Goal: Navigation & Orientation: Find specific page/section

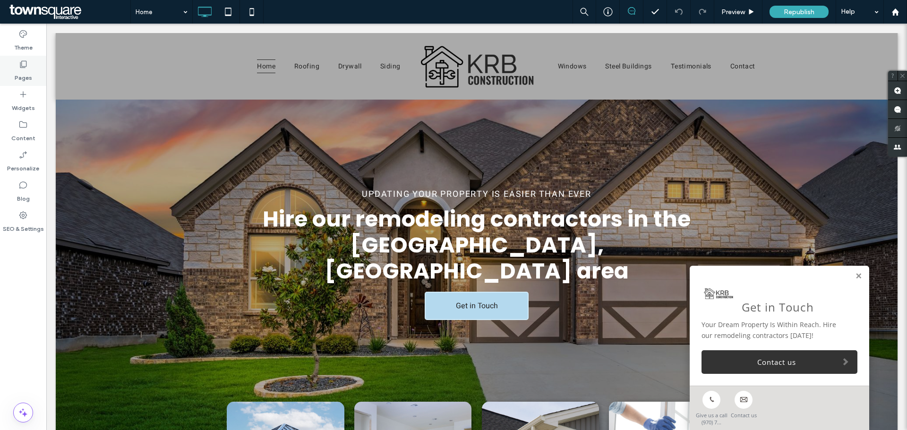
click at [28, 73] on label "Pages" at bounding box center [23, 75] width 17 height 13
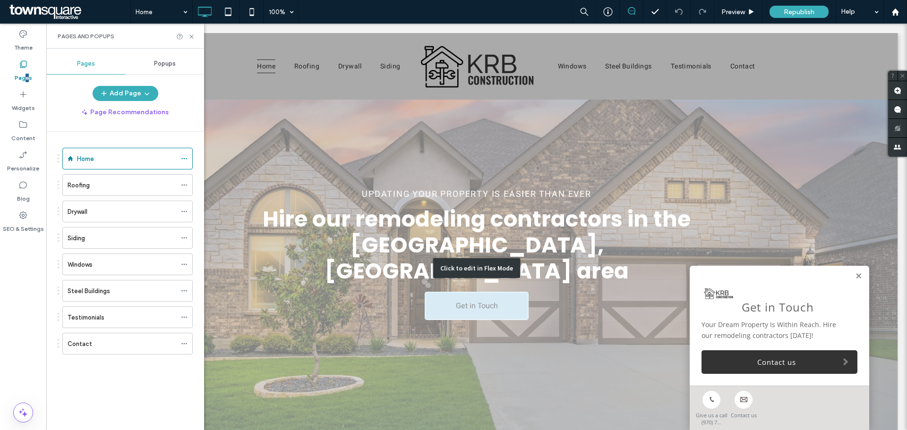
click at [288, 138] on div "Click to edit in Flex Mode" at bounding box center [477, 269] width 842 height 338
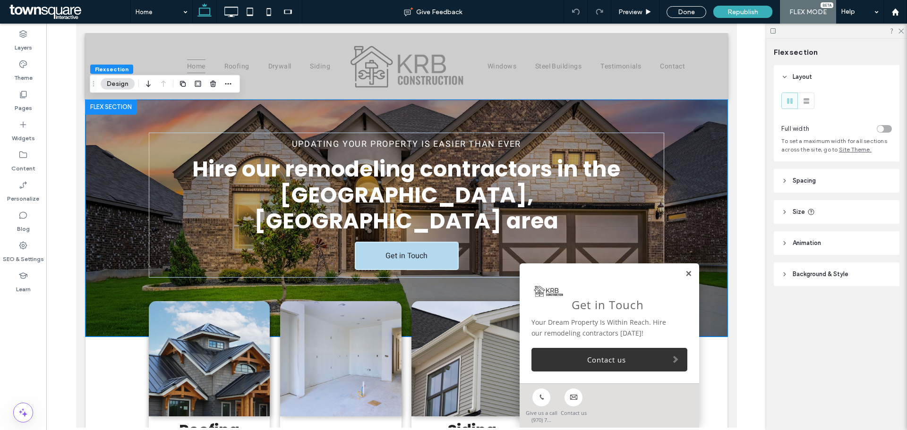
click at [684, 275] on link at bounding box center [687, 274] width 7 height 8
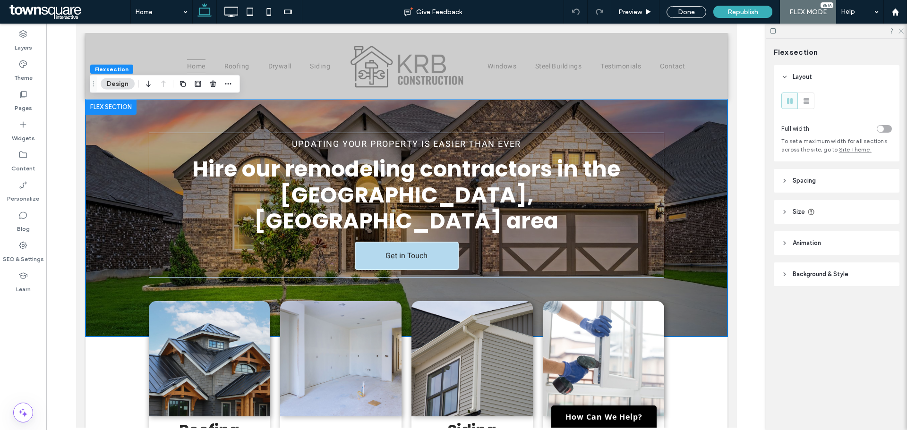
click at [903, 32] on icon at bounding box center [900, 30] width 6 height 6
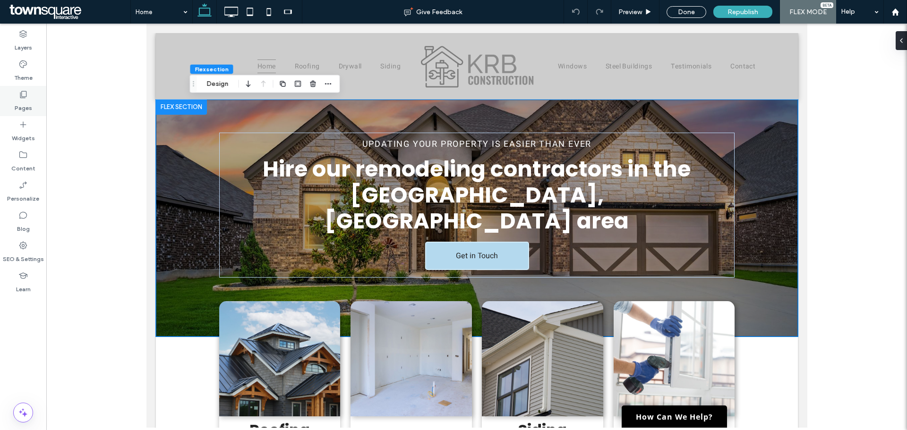
click at [21, 104] on label "Pages" at bounding box center [23, 105] width 17 height 13
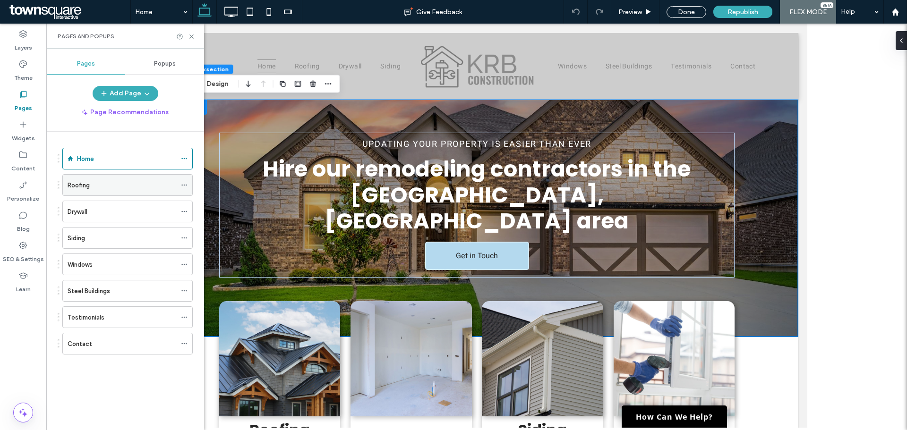
click at [87, 188] on label "Roofing" at bounding box center [79, 185] width 22 height 17
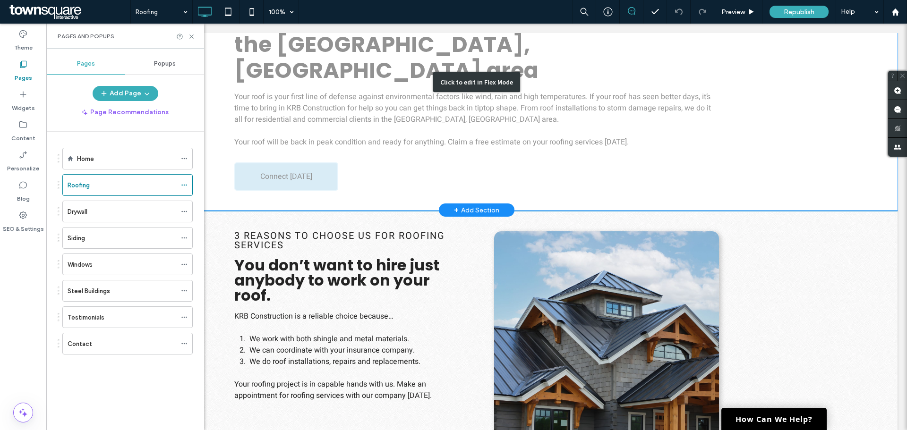
scroll to position [236, 0]
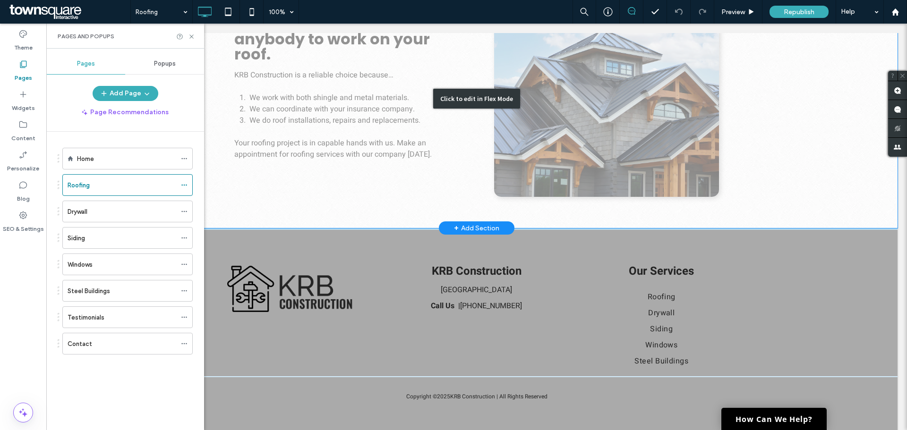
click at [228, 166] on div "Click to edit in Flex Mode" at bounding box center [477, 98] width 842 height 259
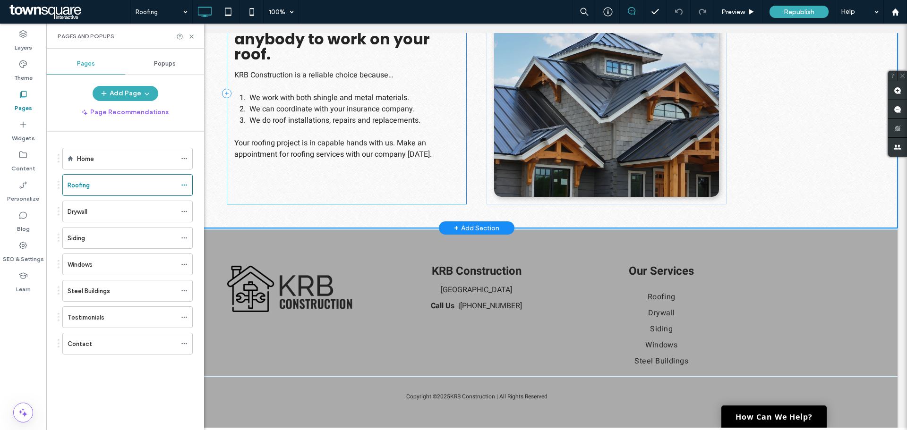
scroll to position [467, 0]
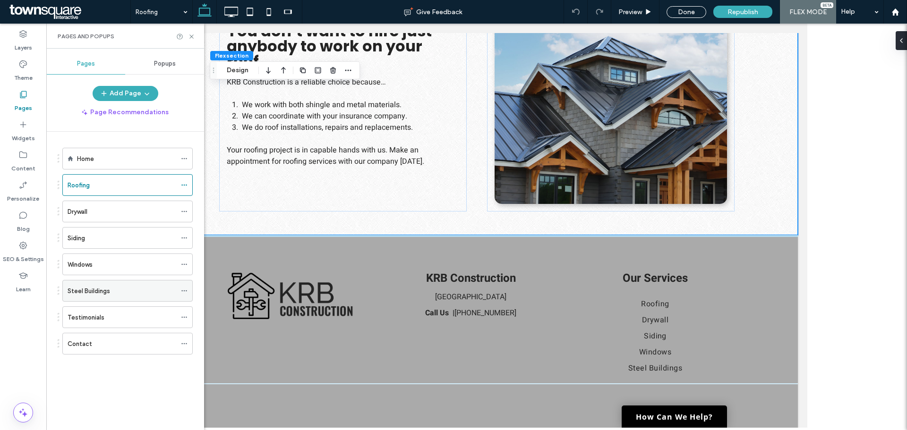
click at [91, 295] on label "Steel Buildings" at bounding box center [89, 291] width 43 height 17
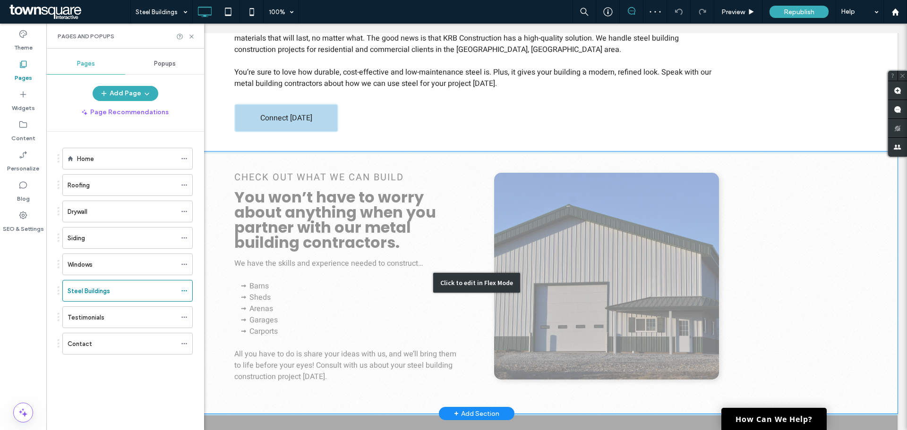
scroll to position [425, 0]
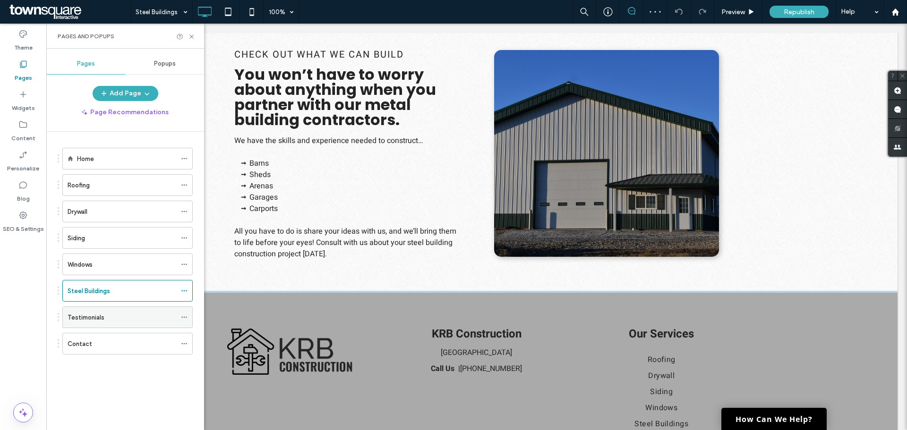
click at [77, 318] on label "Testimonials" at bounding box center [86, 317] width 37 height 17
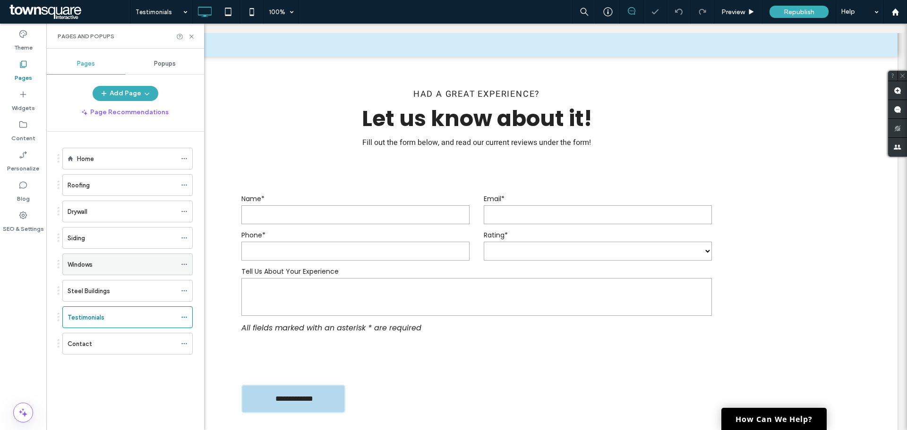
scroll to position [189, 0]
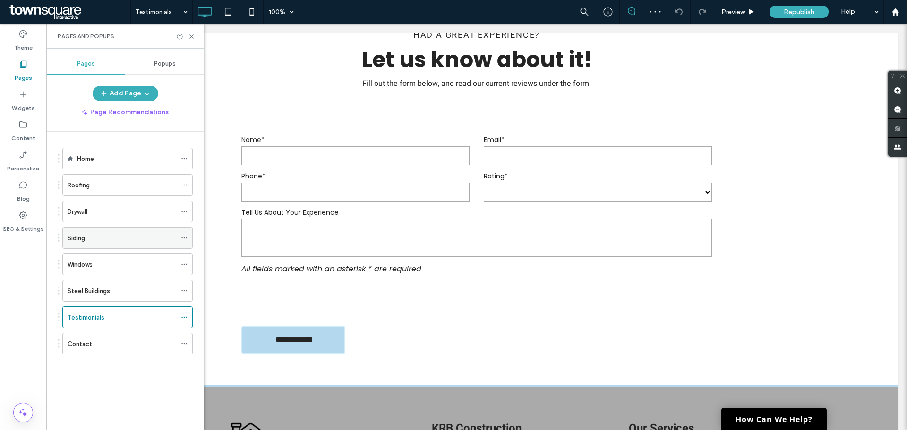
click at [74, 240] on label "Siding" at bounding box center [76, 238] width 17 height 17
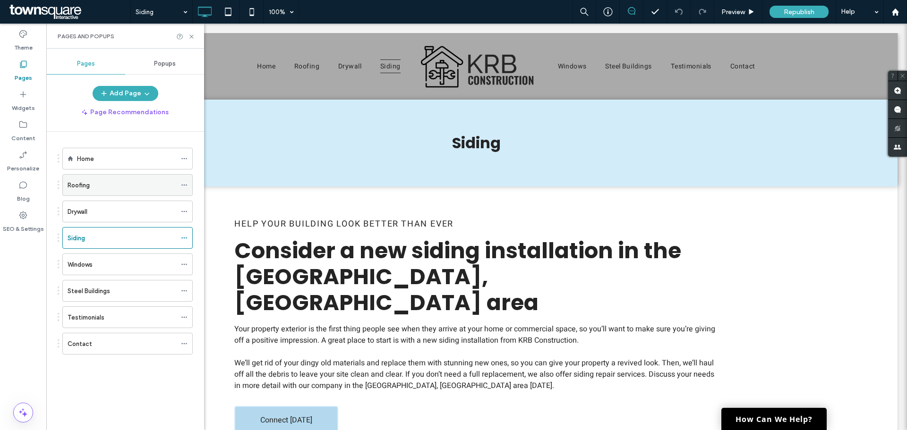
click at [81, 184] on label "Roofing" at bounding box center [79, 185] width 22 height 17
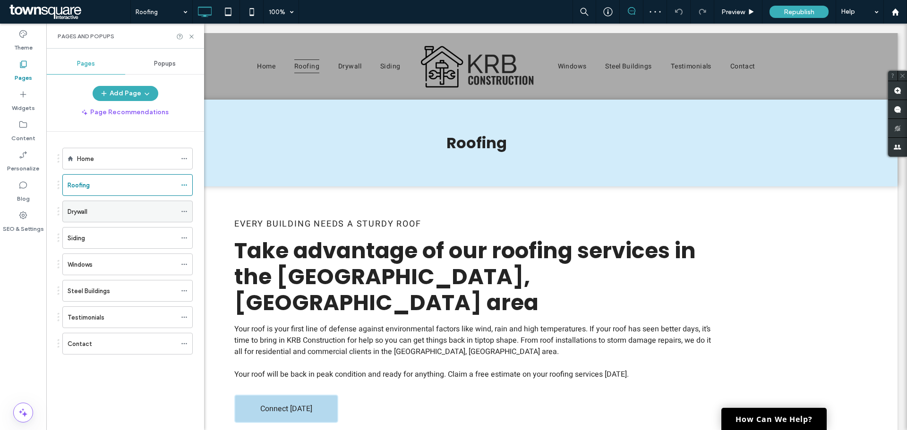
click at [77, 210] on label "Drywall" at bounding box center [78, 212] width 20 height 17
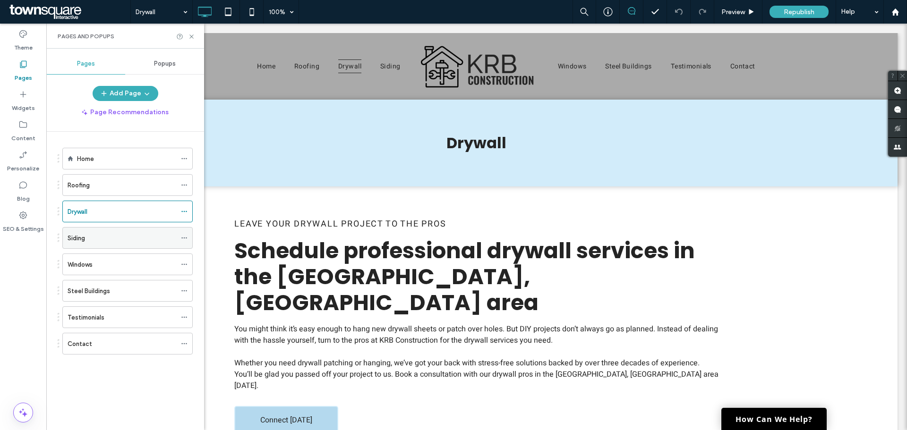
click at [70, 239] on label "Siding" at bounding box center [76, 238] width 17 height 17
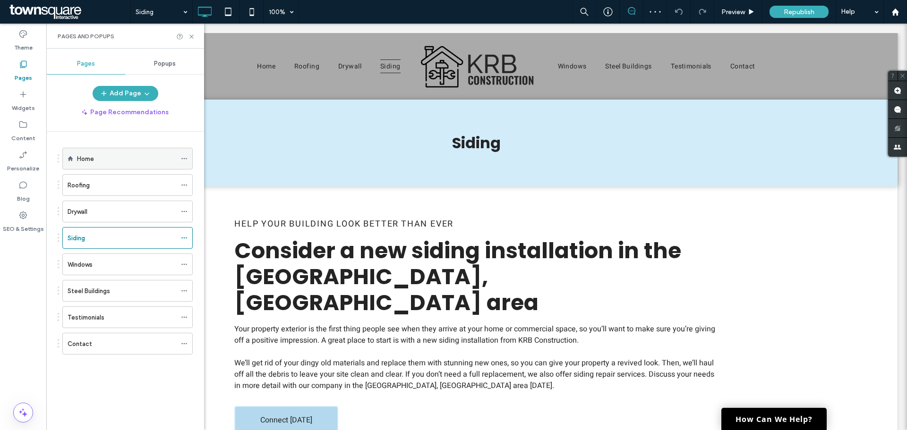
click at [101, 164] on div "Home" at bounding box center [126, 158] width 99 height 21
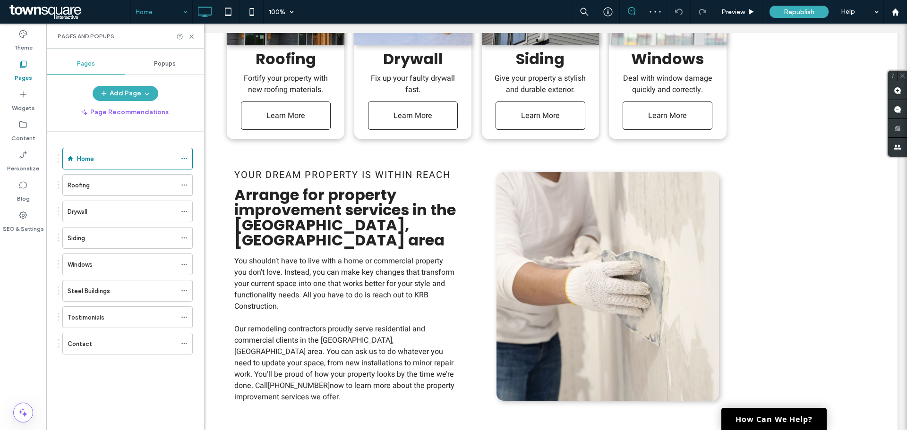
scroll to position [472, 0]
click at [188, 36] on icon at bounding box center [191, 36] width 7 height 7
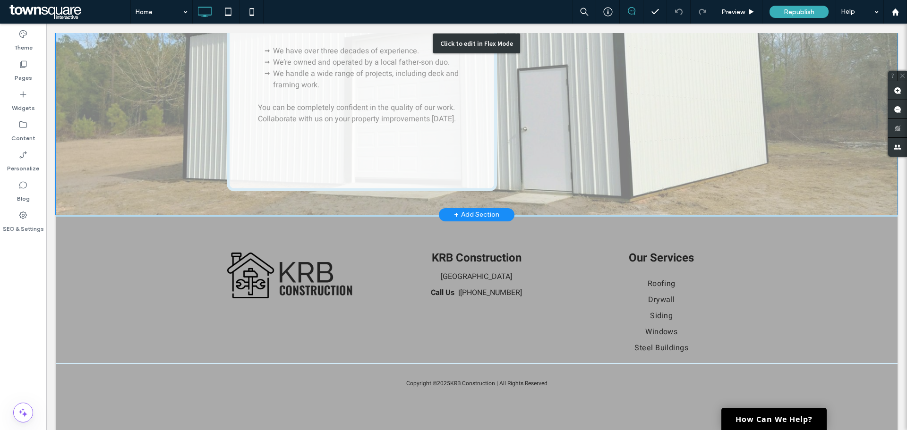
scroll to position [1524, 0]
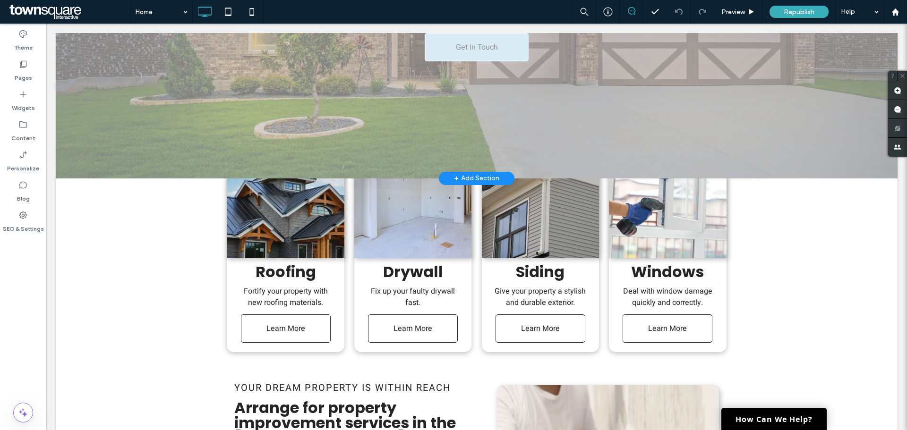
drag, startPoint x: 167, startPoint y: 144, endPoint x: 129, endPoint y: 137, distance: 38.4
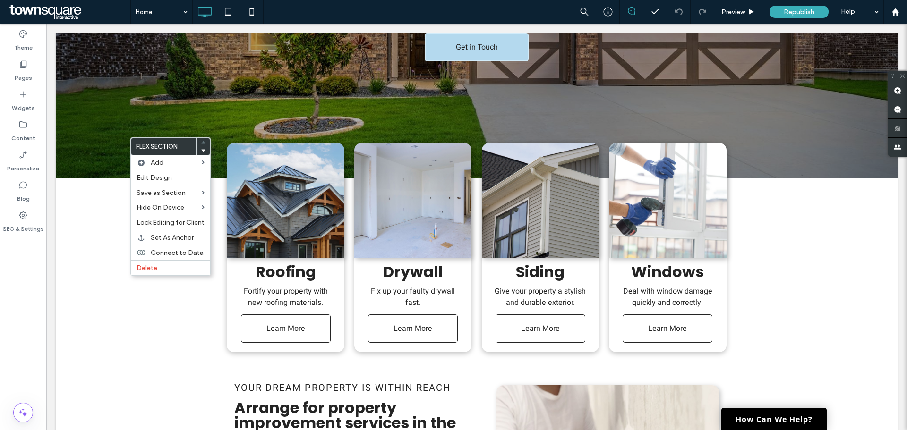
scroll to position [107, 0]
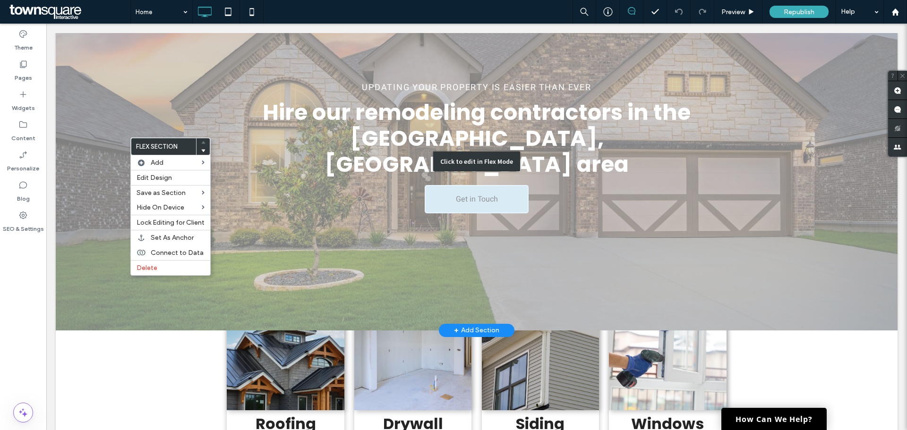
click at [96, 205] on div "Click to edit in Flex Mode" at bounding box center [477, 162] width 842 height 338
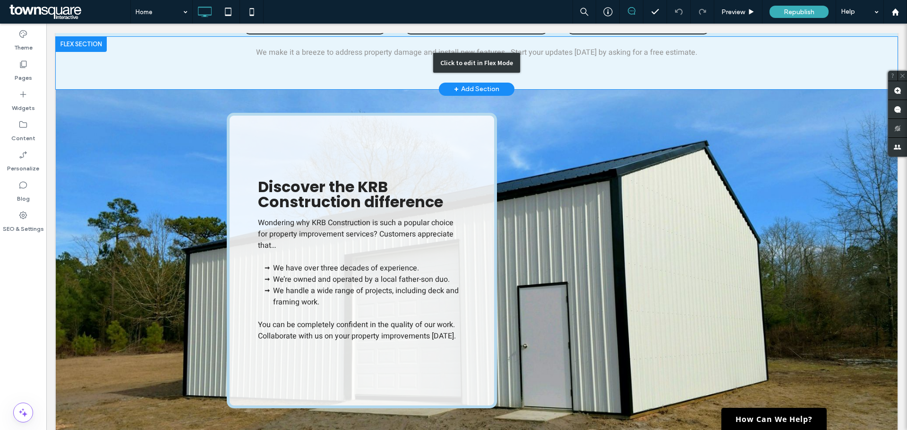
scroll to position [1370, 0]
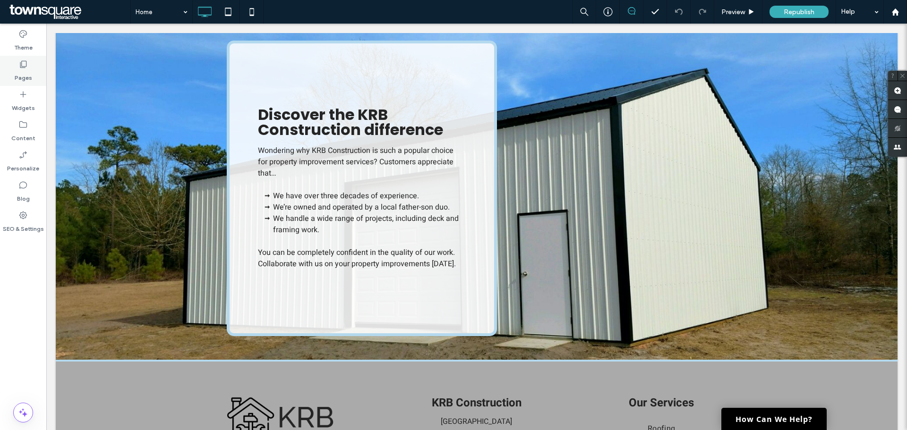
click at [18, 68] on div "Pages" at bounding box center [23, 71] width 46 height 30
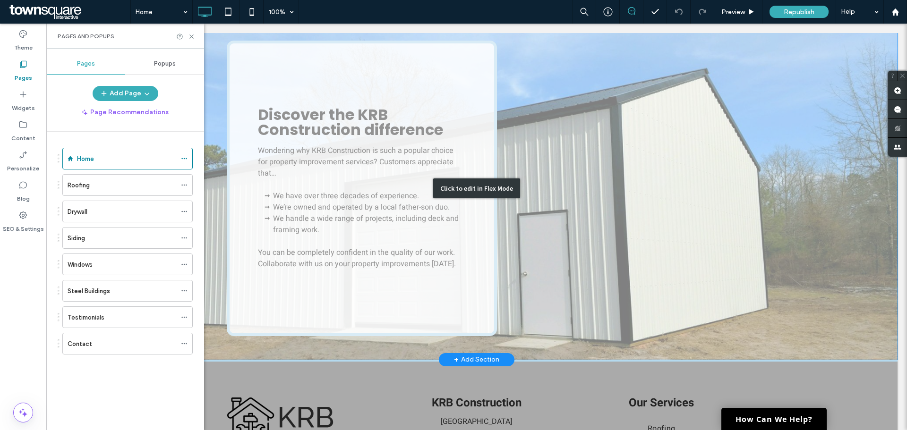
drag, startPoint x: 214, startPoint y: 278, endPoint x: 219, endPoint y: 277, distance: 4.9
click at [215, 278] on div "Click to edit in Flex Mode" at bounding box center [477, 188] width 842 height 343
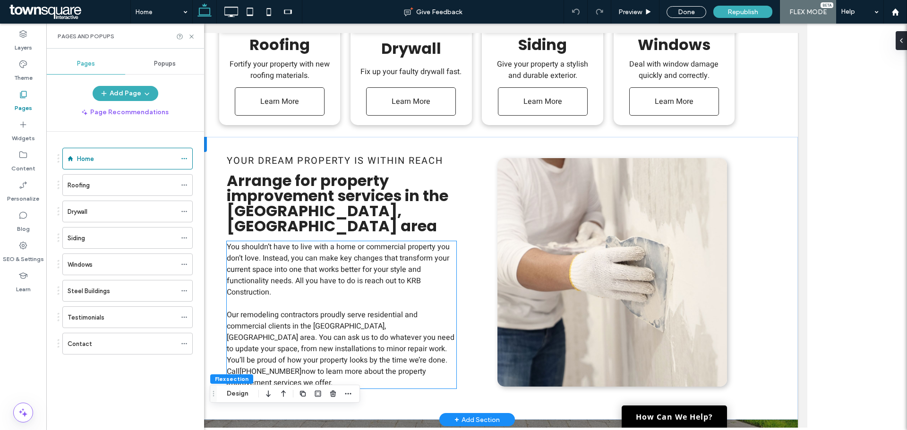
scroll to position [149, 0]
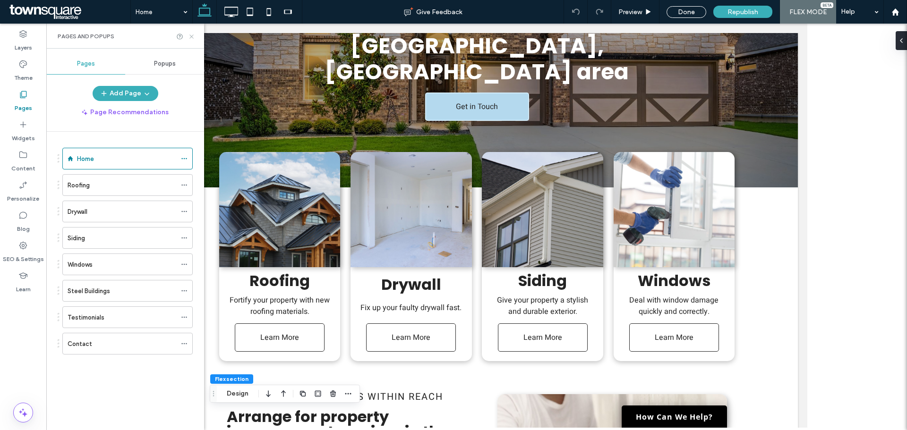
click at [191, 34] on icon at bounding box center [191, 36] width 7 height 7
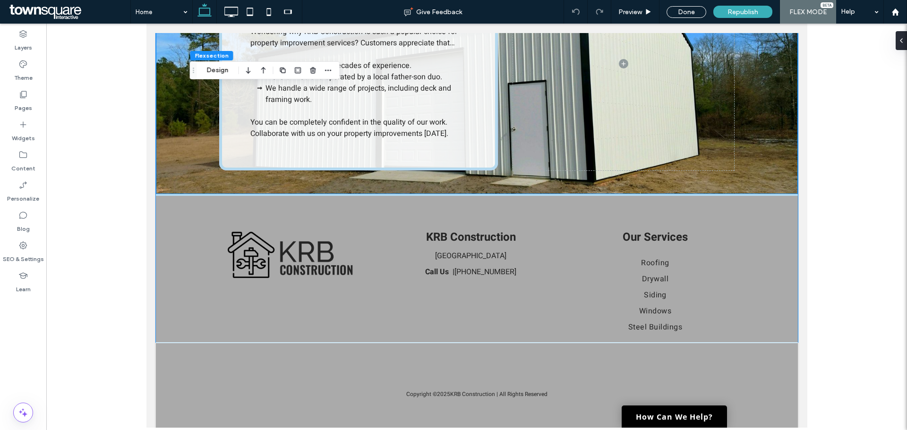
scroll to position [1330, 0]
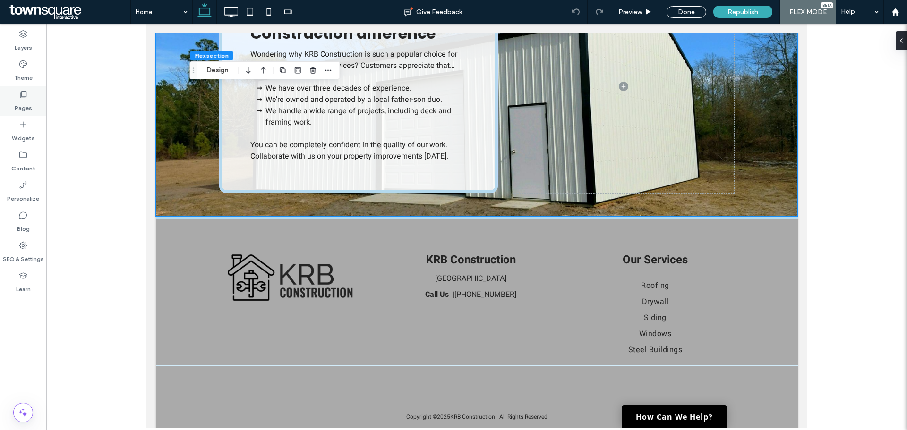
click at [32, 100] on div "Pages" at bounding box center [23, 101] width 46 height 30
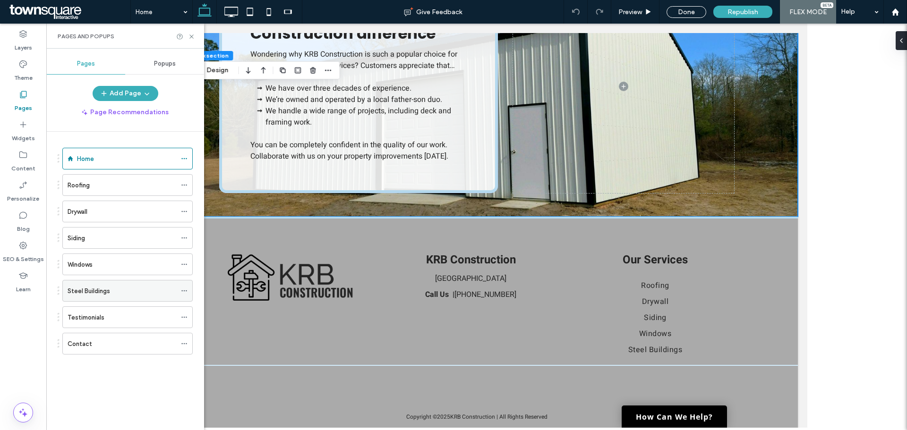
click at [77, 300] on div "Steel Buildings" at bounding box center [122, 291] width 109 height 21
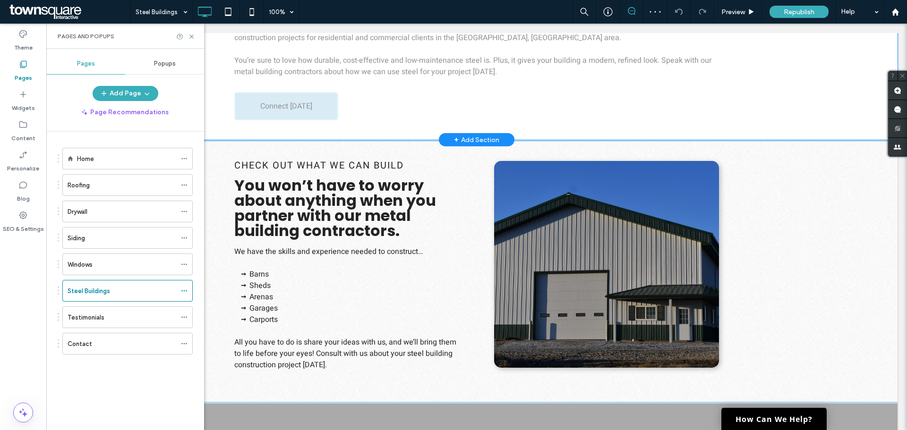
scroll to position [331, 0]
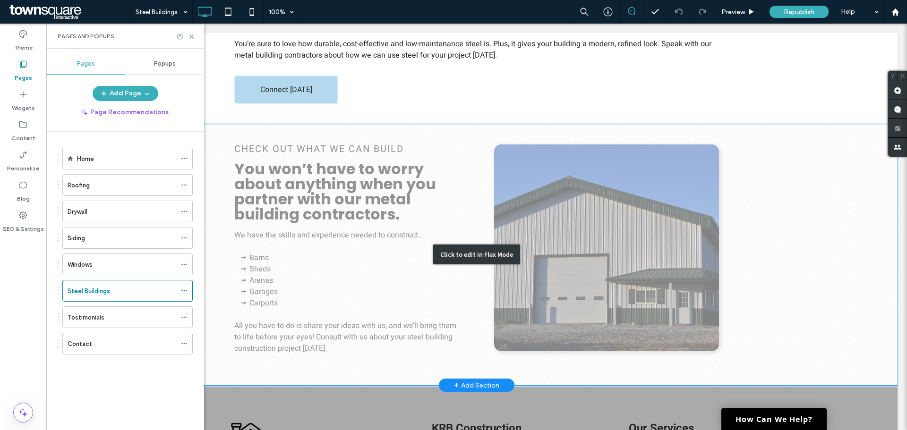
click at [325, 250] on div "Click to edit in Flex Mode" at bounding box center [477, 254] width 842 height 262
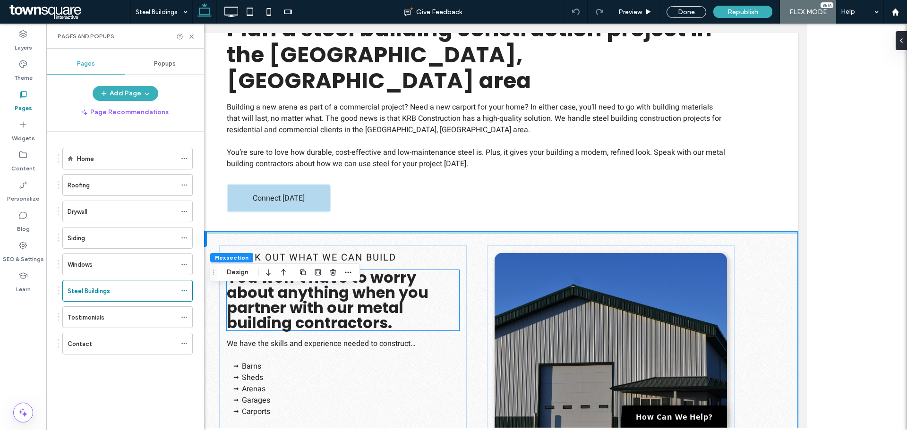
scroll to position [283, 0]
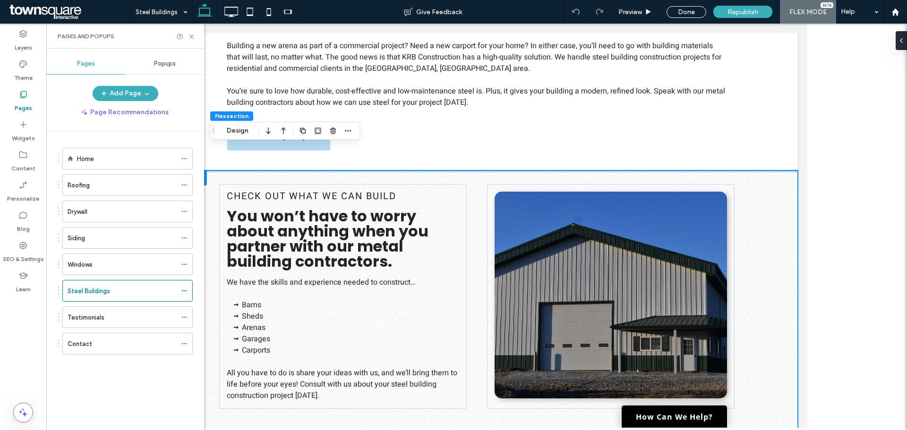
drag, startPoint x: 98, startPoint y: 267, endPoint x: 171, endPoint y: 268, distance: 73.2
click at [98, 266] on div "Windows" at bounding box center [122, 265] width 109 height 10
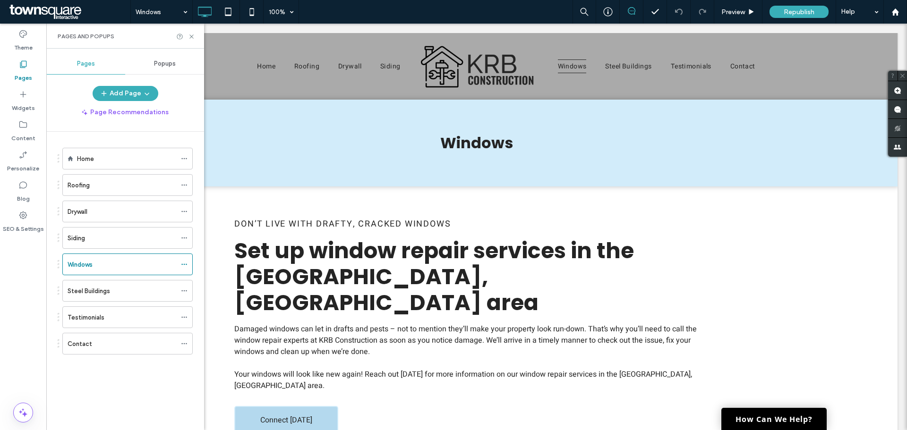
scroll to position [0, 0]
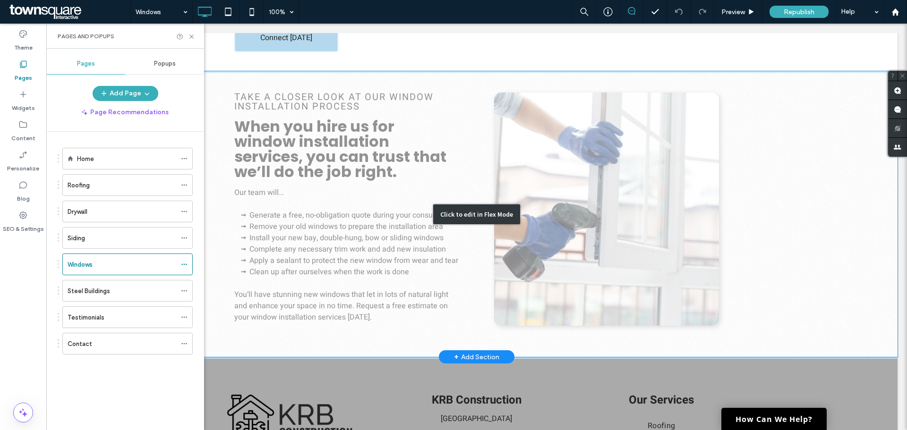
scroll to position [358, 0]
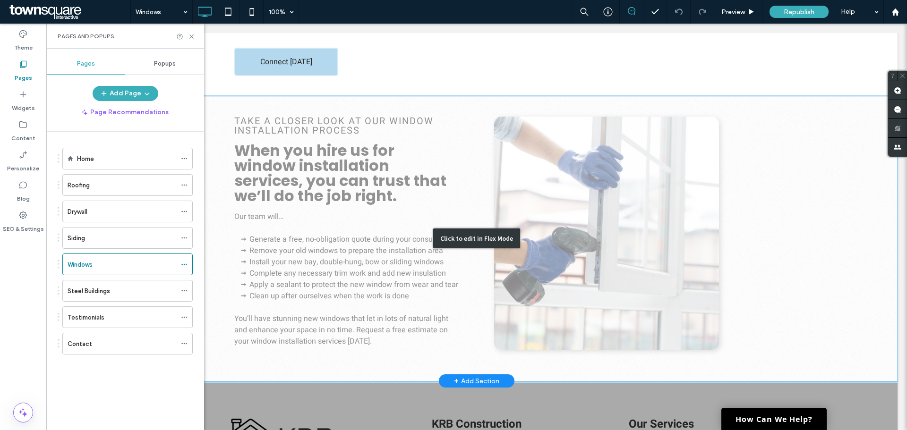
click at [371, 182] on div "Click to edit in Flex Mode" at bounding box center [477, 238] width 842 height 286
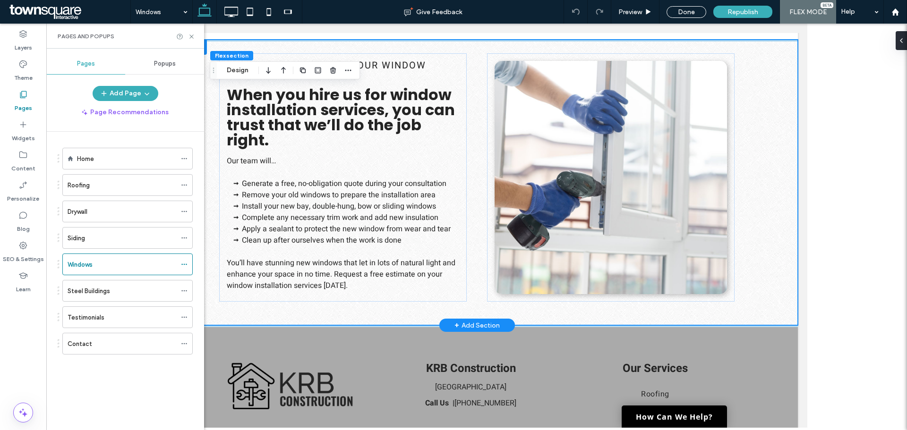
scroll to position [273, 0]
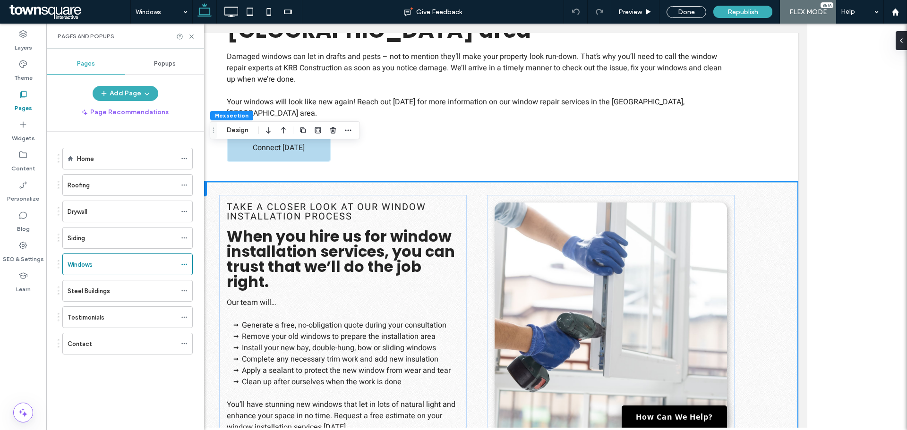
click at [102, 298] on div "Steel Buildings" at bounding box center [122, 291] width 109 height 21
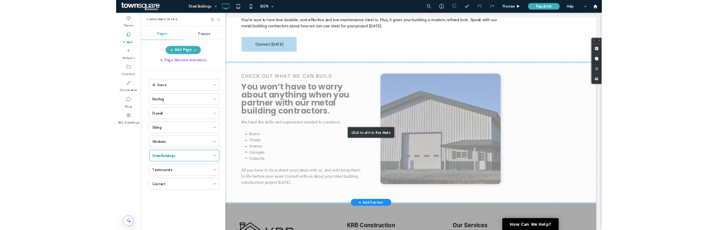
scroll to position [252, 0]
